Goal: Information Seeking & Learning: Find specific fact

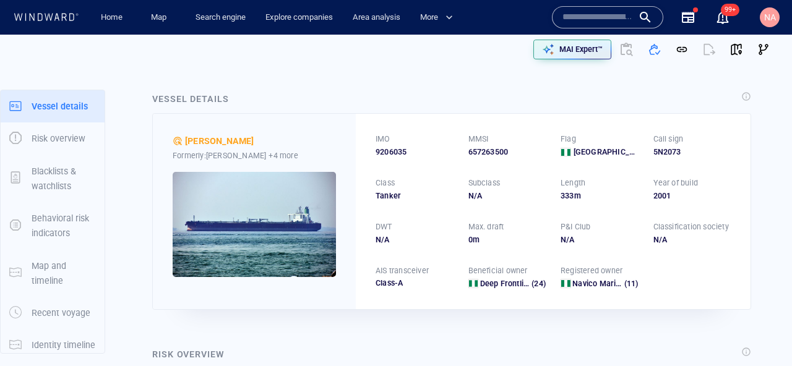
click at [578, 230] on p "P&I Club" at bounding box center [576, 226] width 30 height 11
click at [403, 157] on span "9206035" at bounding box center [391, 152] width 31 height 11
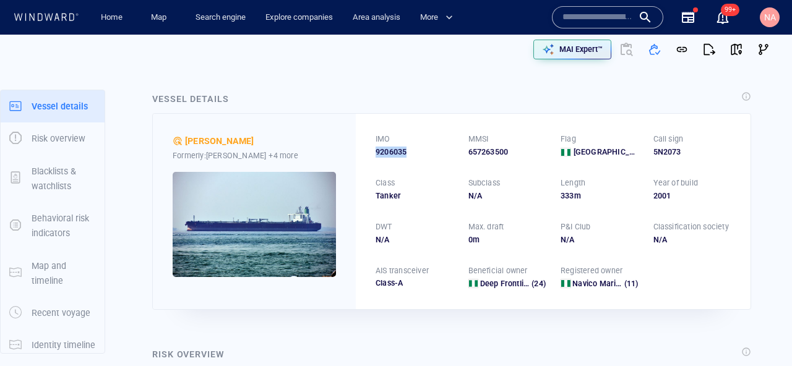
click at [403, 157] on span "9206035" at bounding box center [391, 152] width 31 height 11
copy span "9206035"
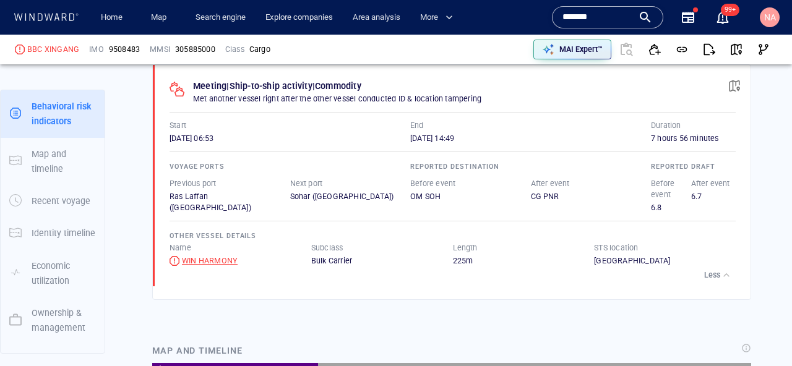
scroll to position [214015, 0]
click at [218, 261] on div "WIN HARMONY" at bounding box center [210, 261] width 56 height 11
